Goal: Task Accomplishment & Management: Manage account settings

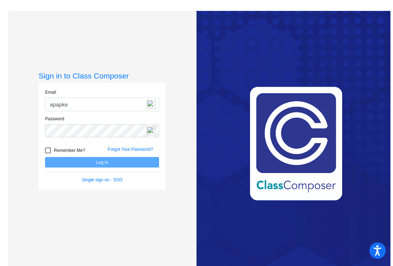
type input "apapke@cvs.k12.mi.us"
click at [92, 138] on div "Password" at bounding box center [102, 129] width 125 height 27
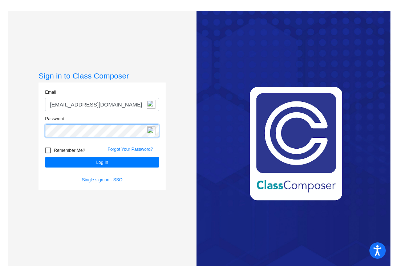
click at [45, 157] on button "Log In" at bounding box center [102, 162] width 114 height 11
